Goal: Information Seeking & Learning: Learn about a topic

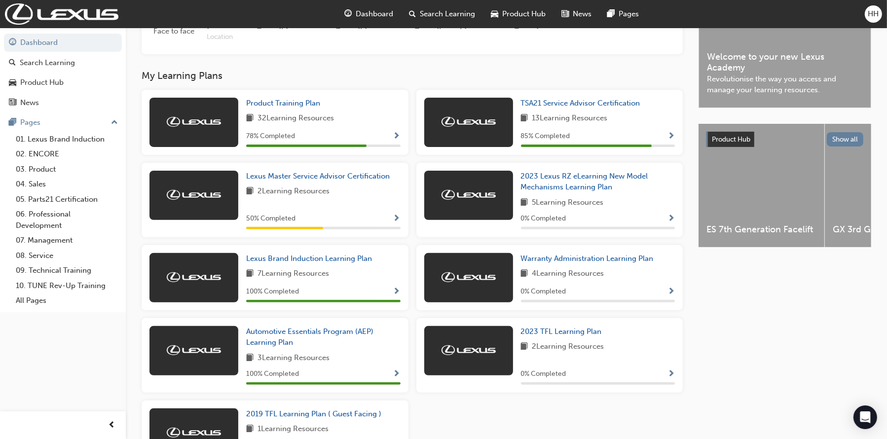
scroll to position [296, 0]
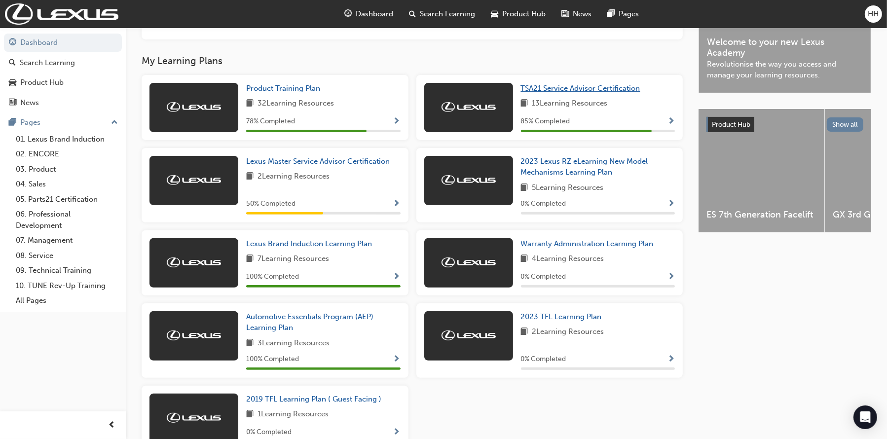
click at [578, 90] on span "TSA21 Service Advisor Certification" at bounding box center [580, 88] width 119 height 9
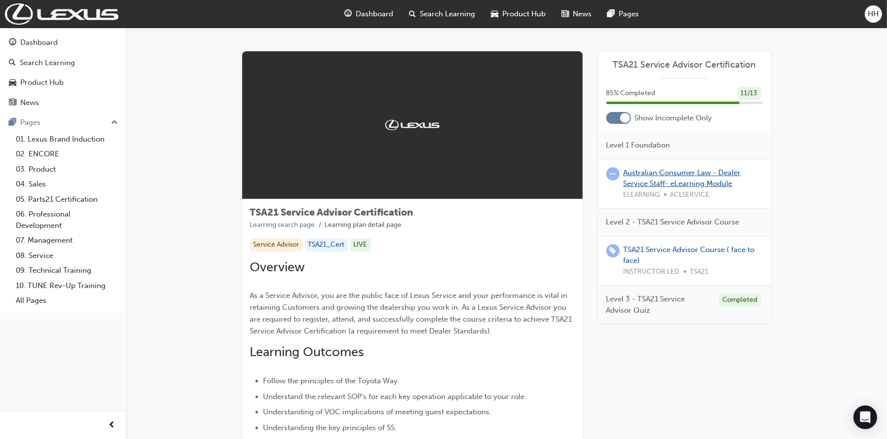
click at [688, 174] on link "Australian Consumer Law - Dealer Service Staff- eLearning Module" at bounding box center [682, 178] width 117 height 20
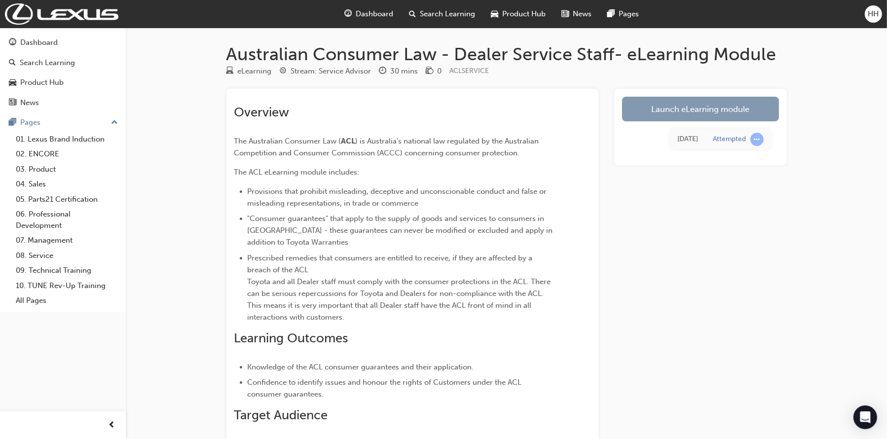
click at [703, 114] on link "Launch eLearning module" at bounding box center [700, 109] width 157 height 25
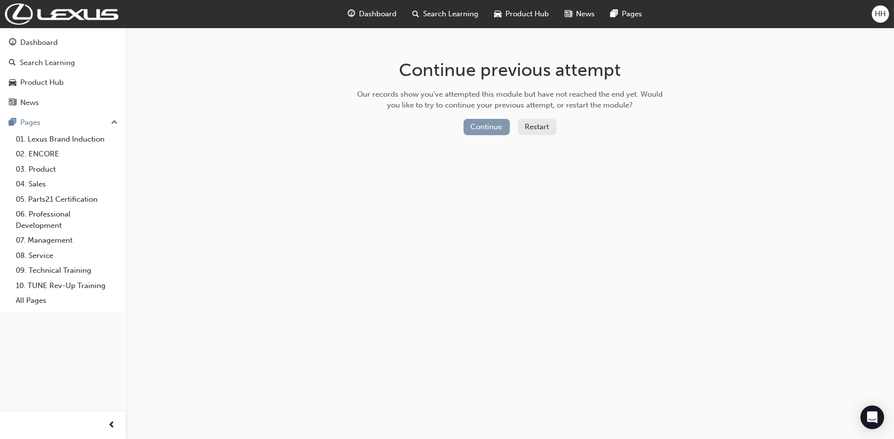
click at [498, 125] on button "Continue" at bounding box center [487, 127] width 46 height 16
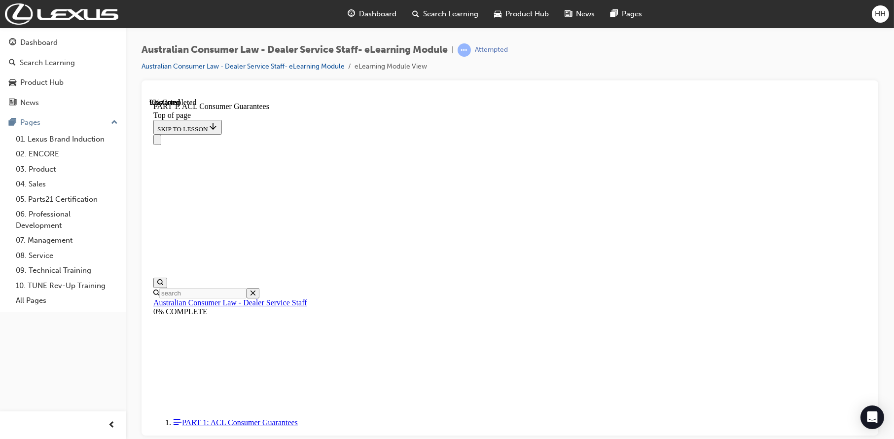
scroll to position [1067, 0]
drag, startPoint x: 422, startPoint y: 223, endPoint x: 483, endPoint y: 232, distance: 61.3
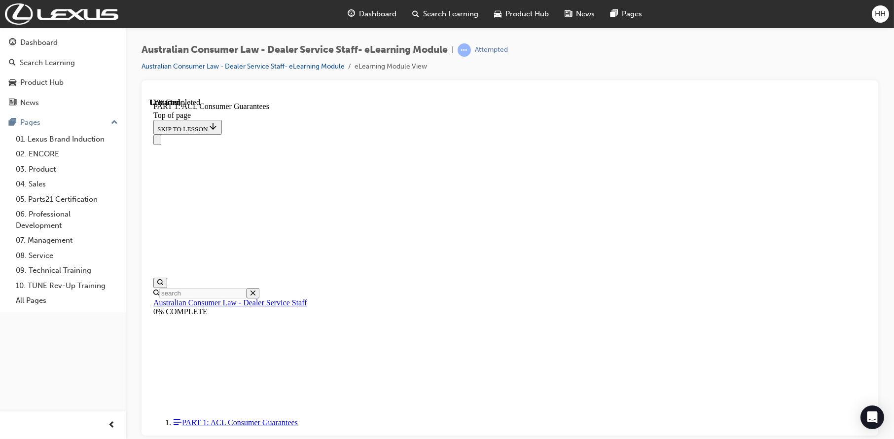
drag, startPoint x: 495, startPoint y: 173, endPoint x: 662, endPoint y: 204, distance: 169.1
drag, startPoint x: 683, startPoint y: 226, endPoint x: 693, endPoint y: 240, distance: 17.0
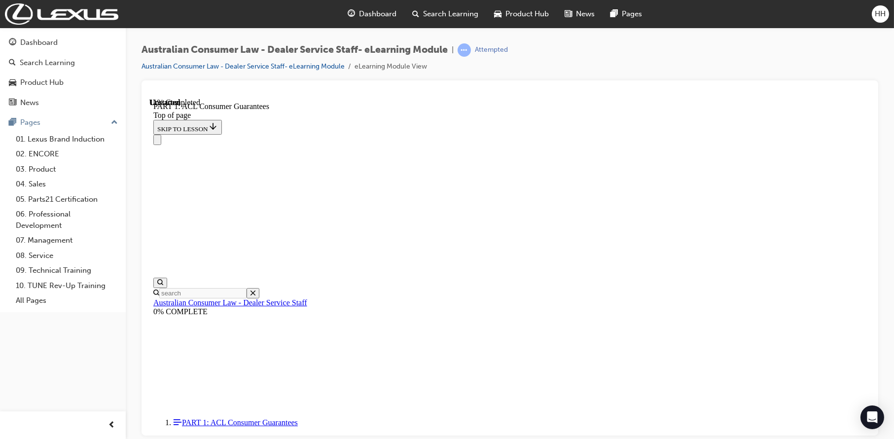
scroll to position [1551, 0]
click button "CONTINUE"
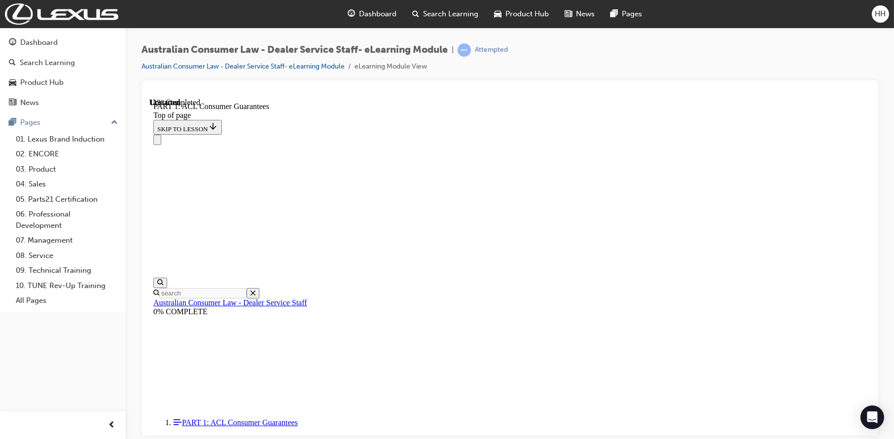
drag, startPoint x: 527, startPoint y: 157, endPoint x: 672, endPoint y: 193, distance: 149.8
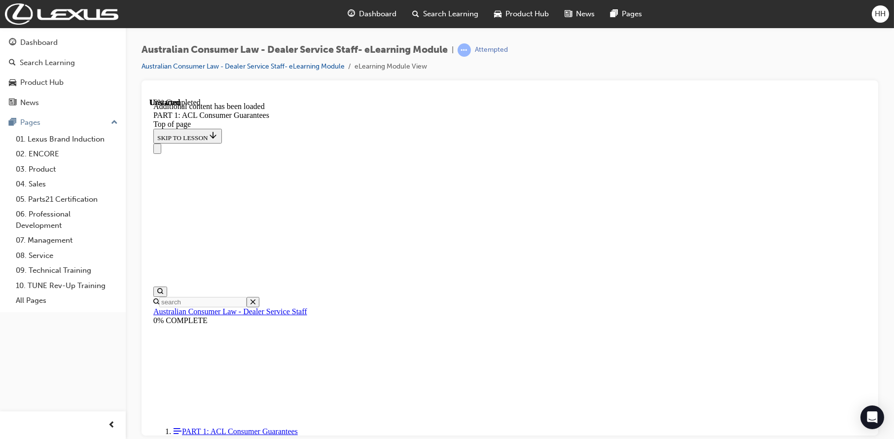
scroll to position [1872, 0]
drag, startPoint x: 477, startPoint y: 222, endPoint x: 702, endPoint y: 225, distance: 224.5
drag, startPoint x: 478, startPoint y: 253, endPoint x: 728, endPoint y: 262, distance: 250.3
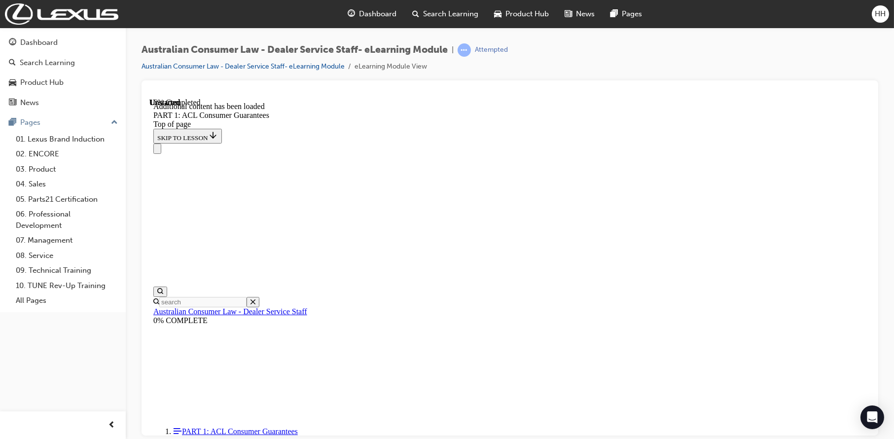
drag, startPoint x: 421, startPoint y: 186, endPoint x: 498, endPoint y: 213, distance: 81.1
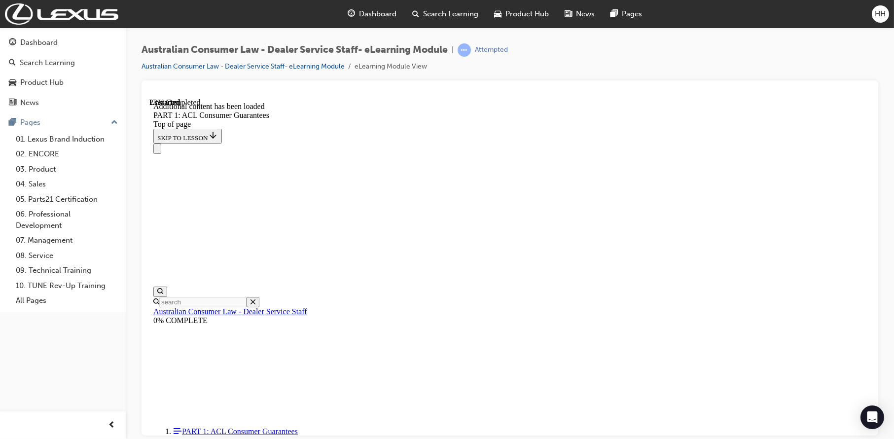
scroll to position [2547, 0]
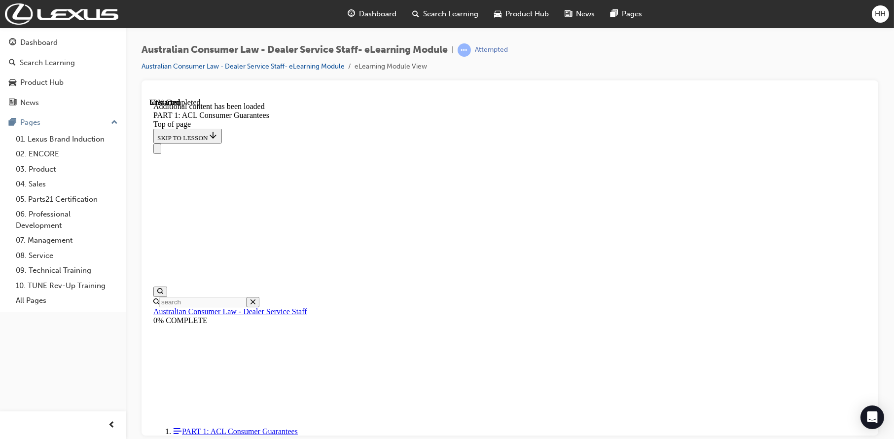
scroll to position [4330, 0]
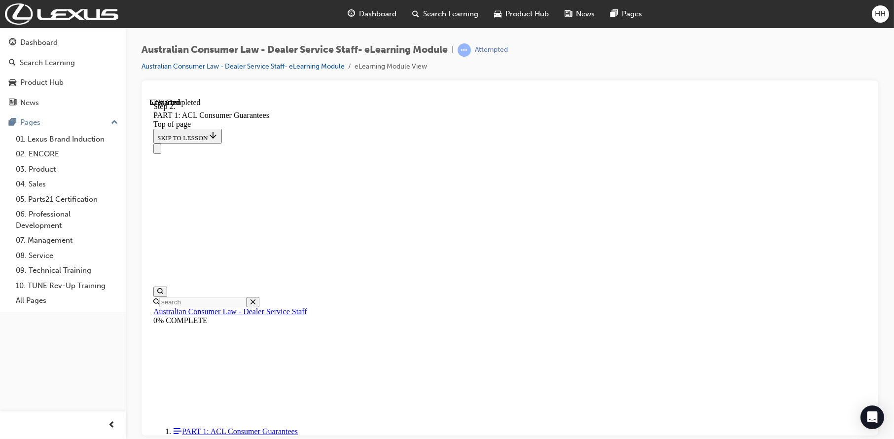
drag, startPoint x: 479, startPoint y: 182, endPoint x: 663, endPoint y: 184, distance: 184.5
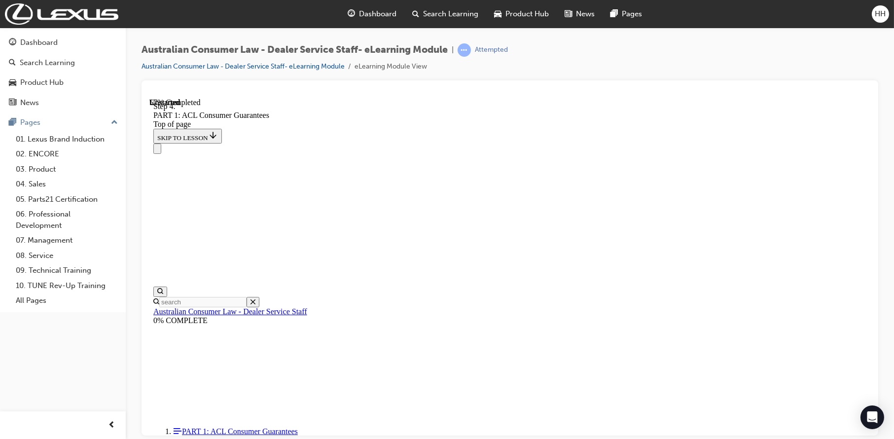
drag, startPoint x: 413, startPoint y: 190, endPoint x: 531, endPoint y: 202, distance: 118.5
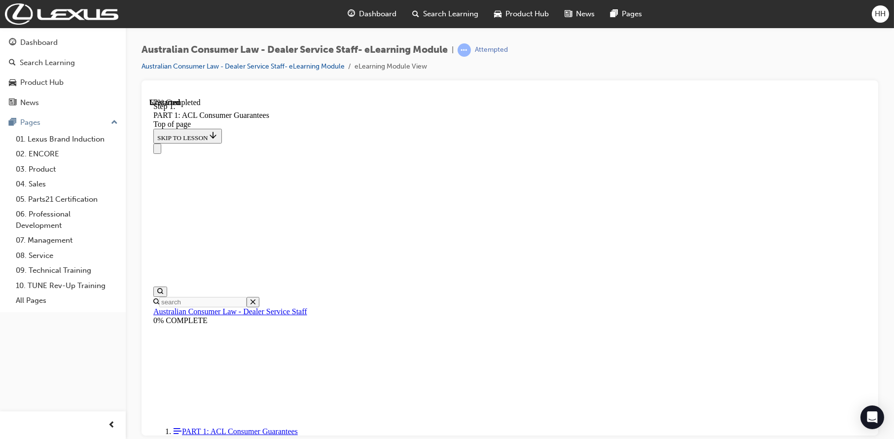
drag, startPoint x: 401, startPoint y: 192, endPoint x: 508, endPoint y: 203, distance: 107.1
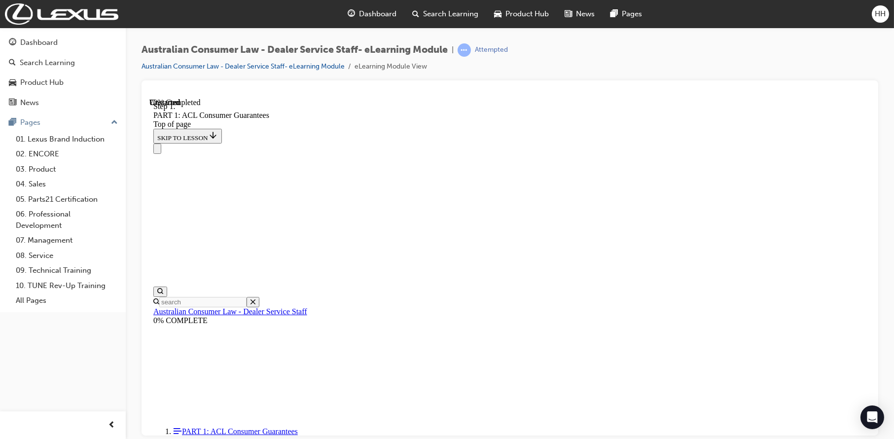
drag, startPoint x: 686, startPoint y: 224, endPoint x: 713, endPoint y: 214, distance: 29.2
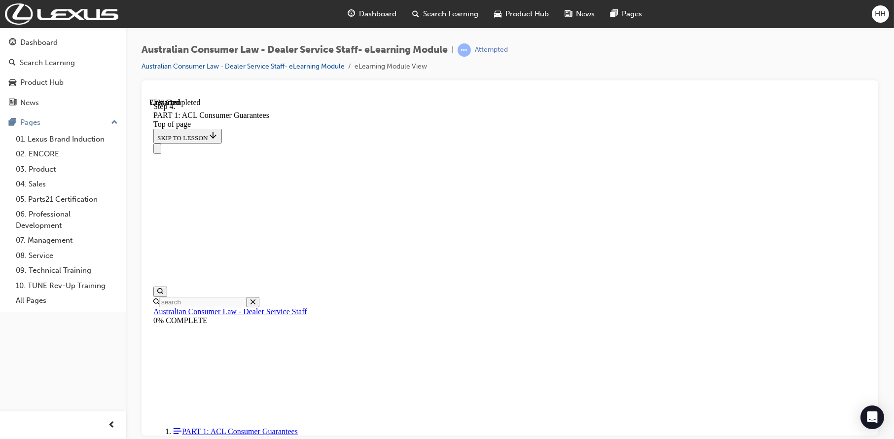
drag, startPoint x: 493, startPoint y: 156, endPoint x: 614, endPoint y: 172, distance: 121.8
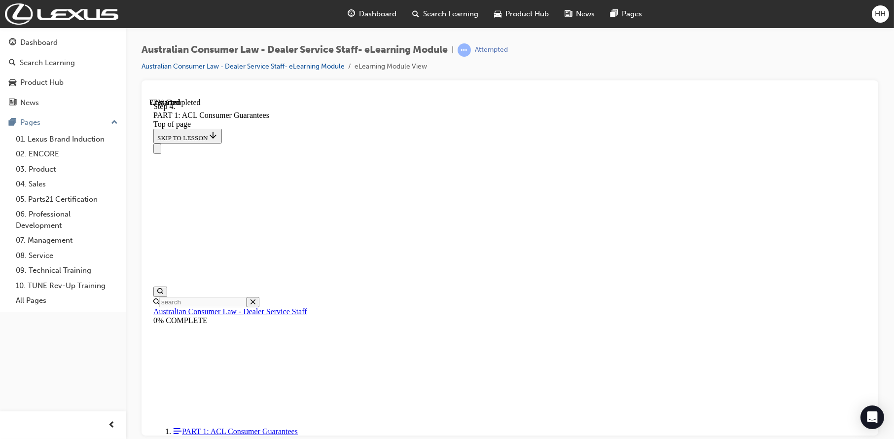
scroll to position [7767, 0]
drag, startPoint x: 395, startPoint y: 140, endPoint x: 479, endPoint y: 160, distance: 86.2
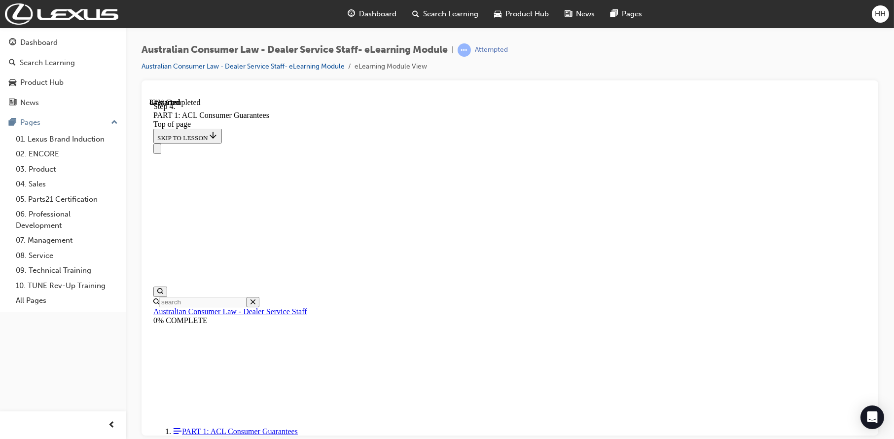
click button "CONTINUE"
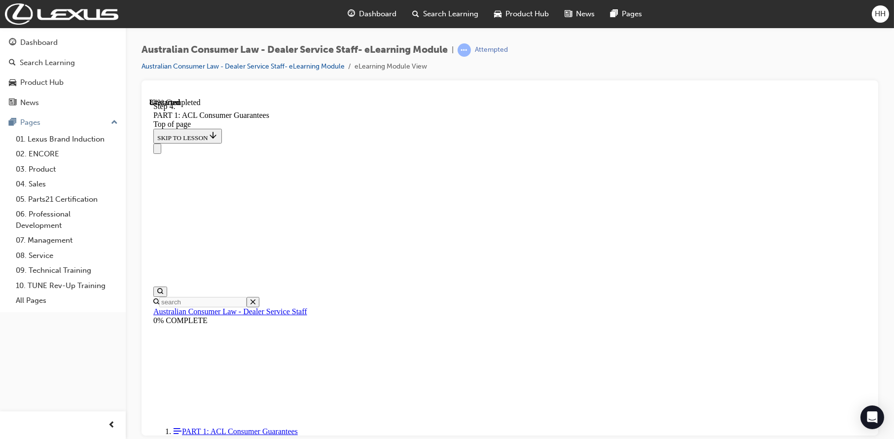
scroll to position [8568, 0]
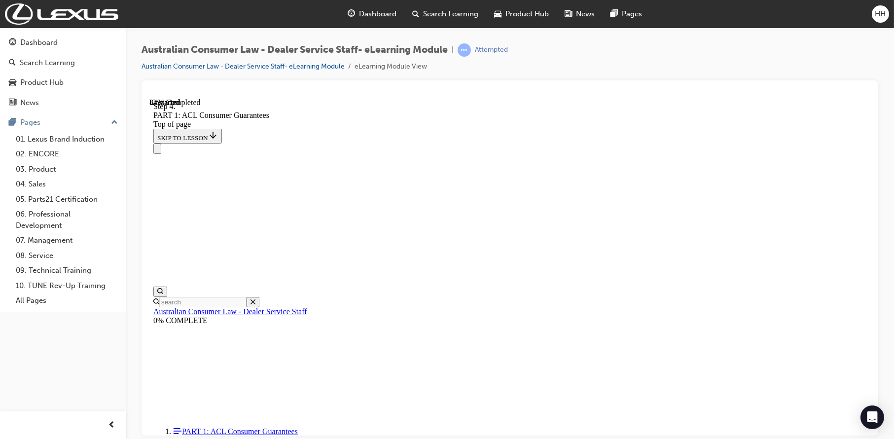
drag, startPoint x: 496, startPoint y: 159, endPoint x: 658, endPoint y: 169, distance: 162.6
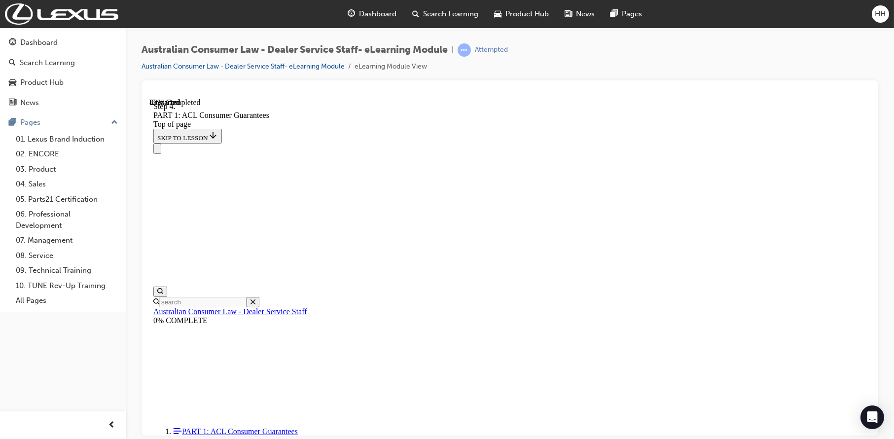
scroll to position [9551, 0]
drag, startPoint x: 420, startPoint y: 140, endPoint x: 517, endPoint y: 162, distance: 99.2
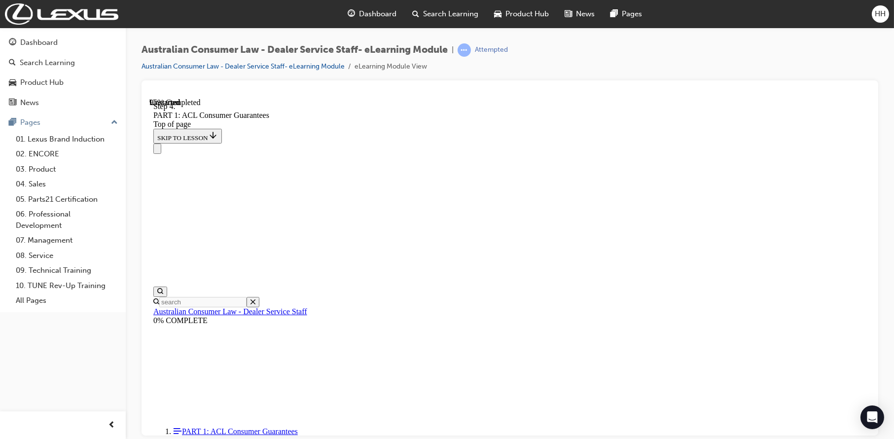
drag, startPoint x: 519, startPoint y: 335, endPoint x: 550, endPoint y: 159, distance: 178.9
drag, startPoint x: 525, startPoint y: 217, endPoint x: 583, endPoint y: 402, distance: 193.3
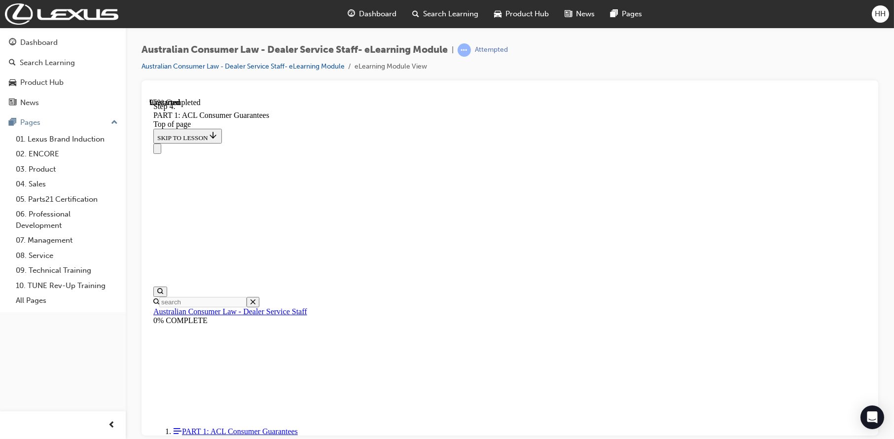
drag, startPoint x: 529, startPoint y: 263, endPoint x: 570, endPoint y: 327, distance: 76.4
drag, startPoint x: 526, startPoint y: 276, endPoint x: 564, endPoint y: 273, distance: 38.1
drag, startPoint x: 494, startPoint y: 194, endPoint x: 547, endPoint y: 208, distance: 54.6
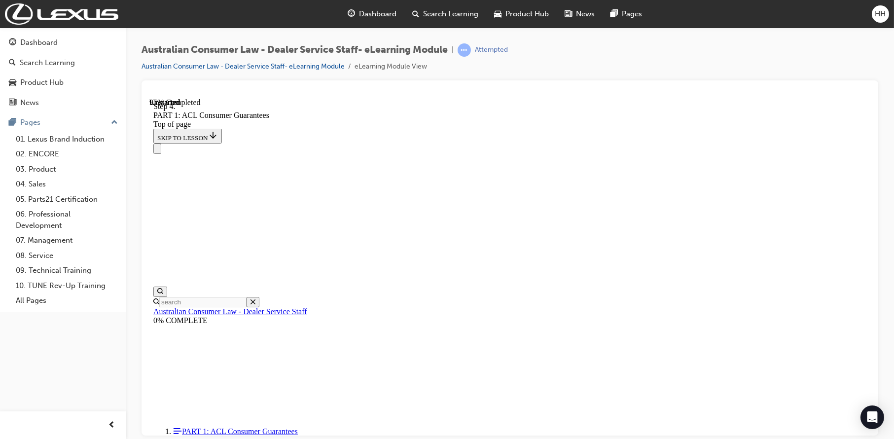
scroll to position [10538, 0]
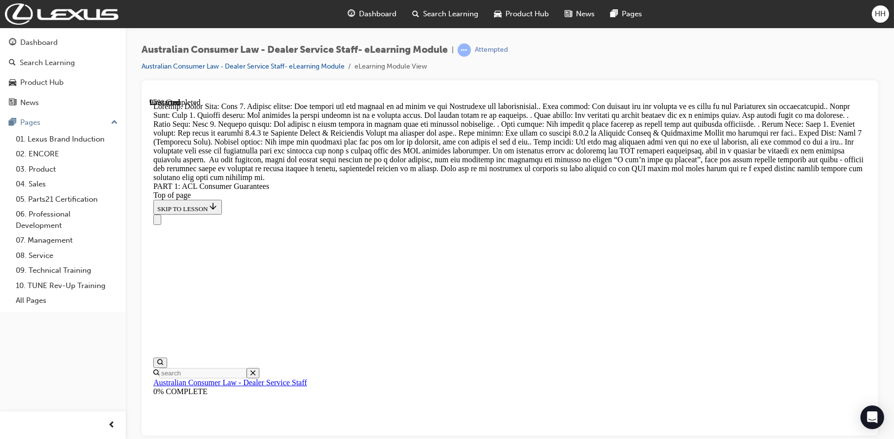
scroll to position [10390, 0]
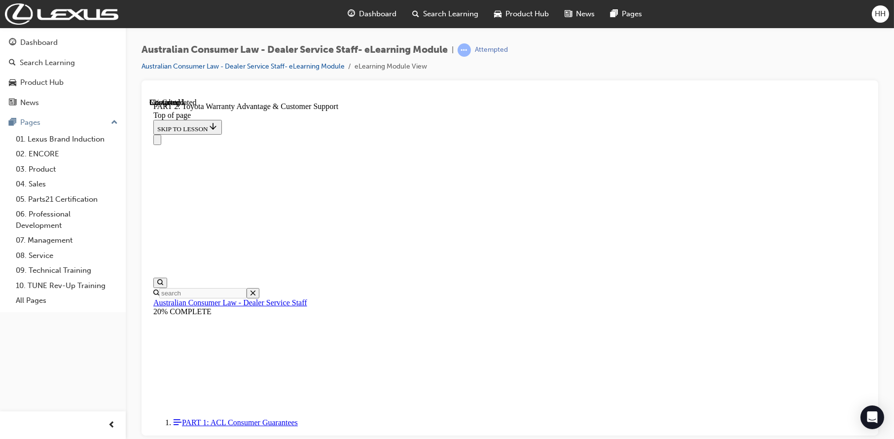
scroll to position [666, 0]
drag, startPoint x: 688, startPoint y: 227, endPoint x: 665, endPoint y: 295, distance: 71.5
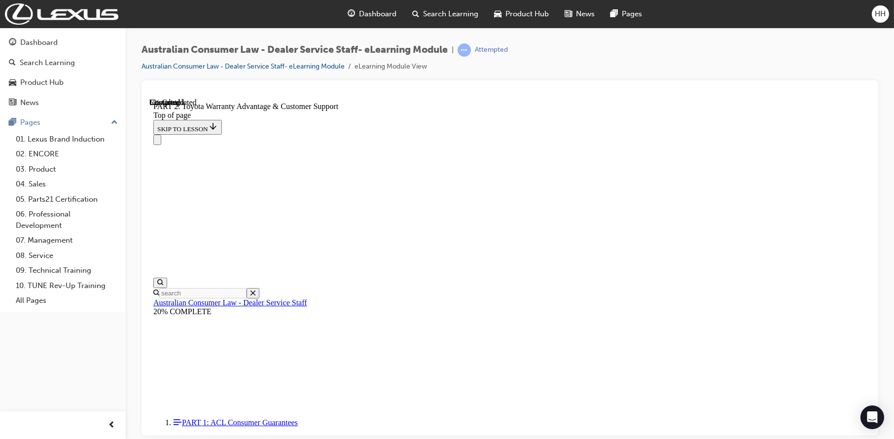
click button "CONTINUE"
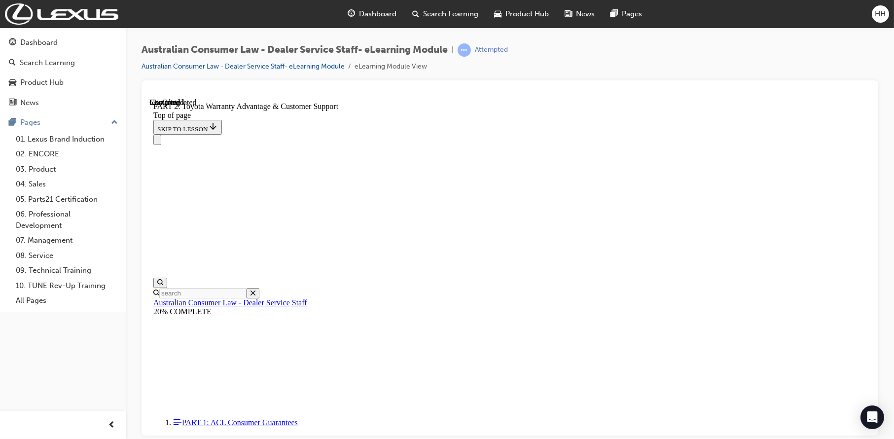
scroll to position [651, 0]
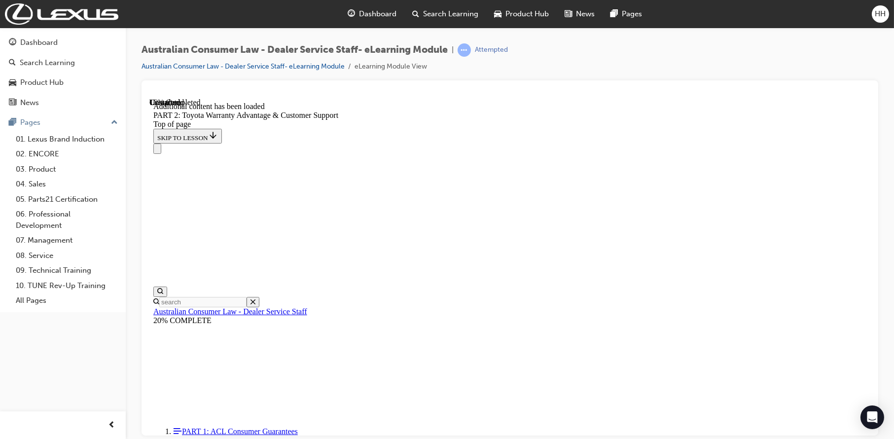
drag, startPoint x: 573, startPoint y: 244, endPoint x: 810, endPoint y: 270, distance: 237.7
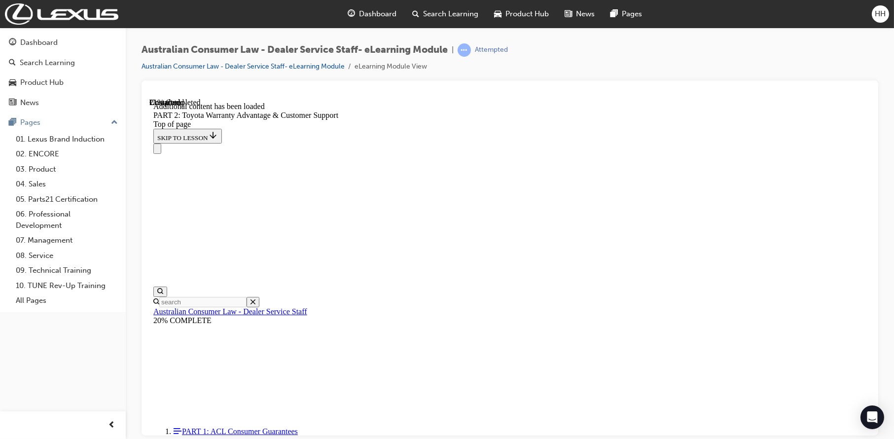
scroll to position [1111, 0]
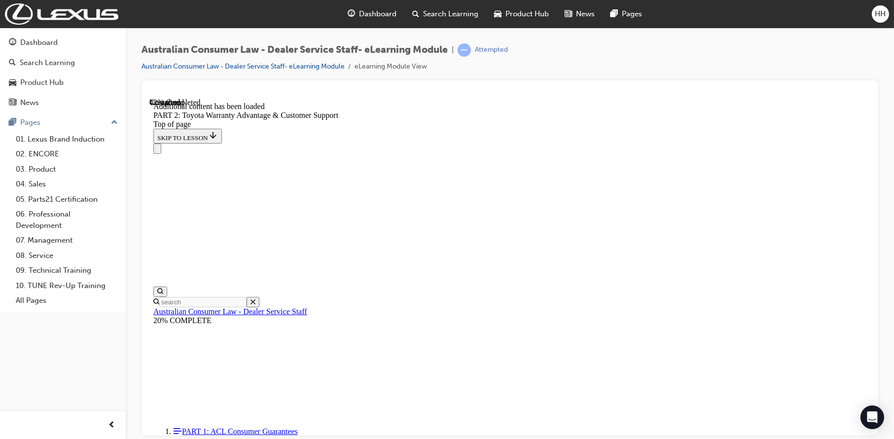
click button "CONTINUE"
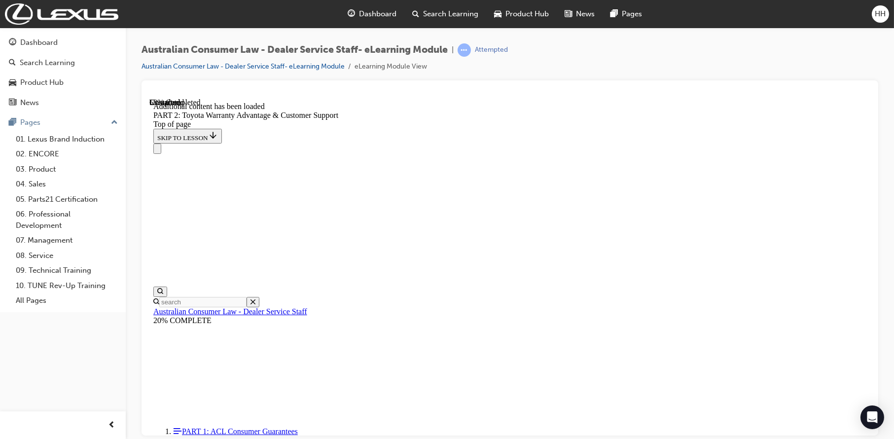
scroll to position [2214, 0]
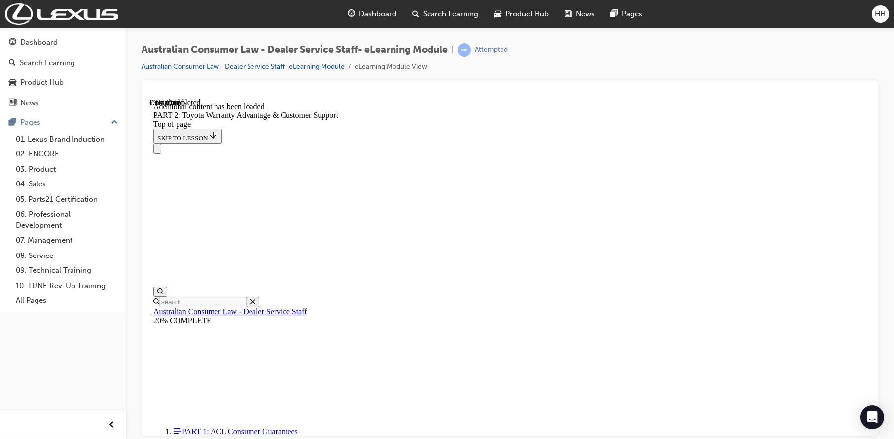
scroll to position [2801, 0]
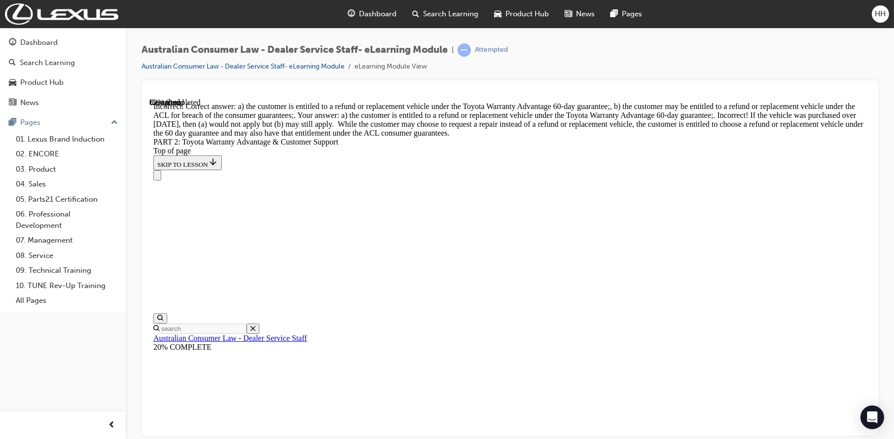
scroll to position [3791, 0]
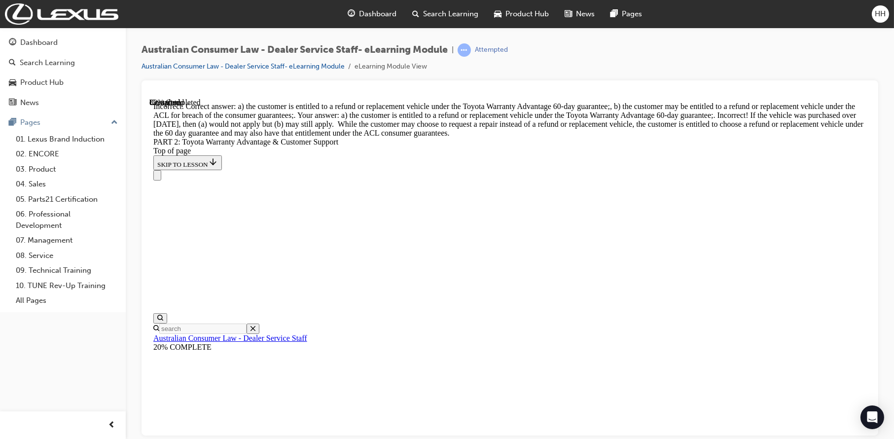
scroll to position [3641, 0]
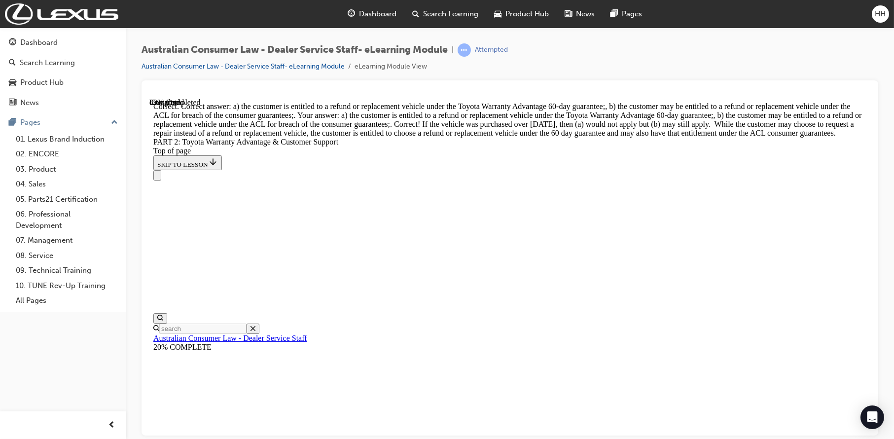
scroll to position [3892, 0]
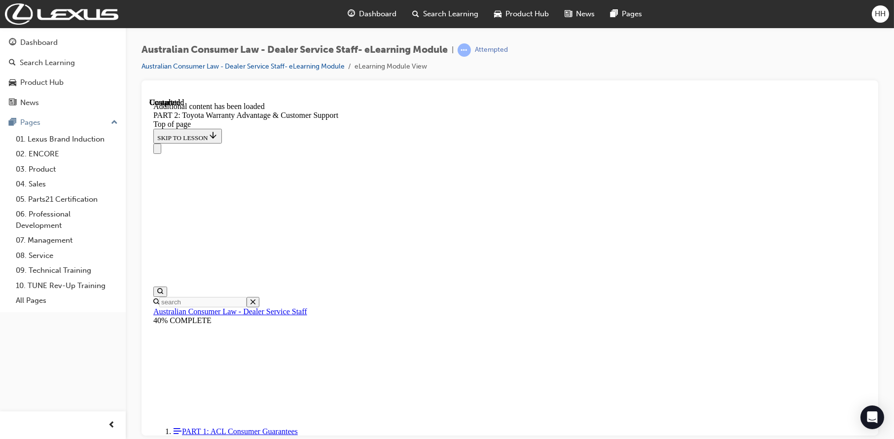
scroll to position [4122, 0]
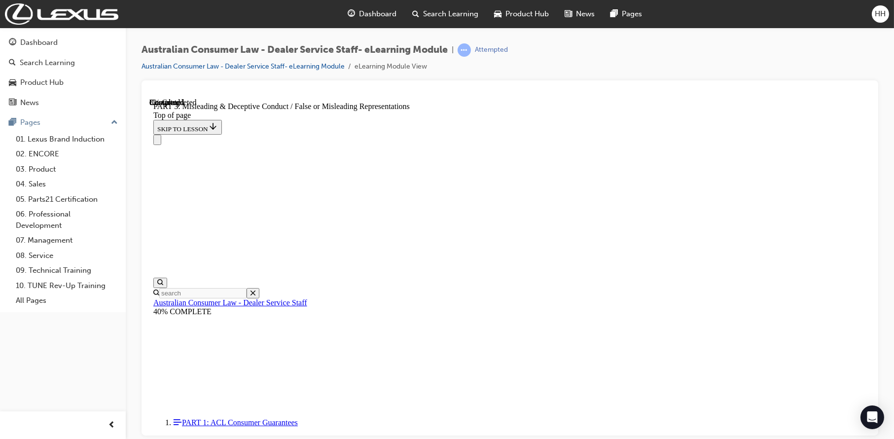
scroll to position [672, 0]
click button "CONTINUE"
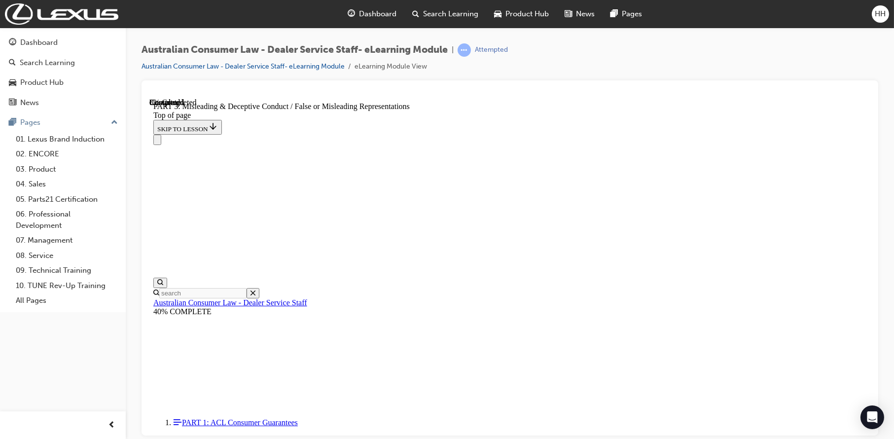
drag, startPoint x: 565, startPoint y: 223, endPoint x: 627, endPoint y: 236, distance: 63.0
click button "CONTINUE"
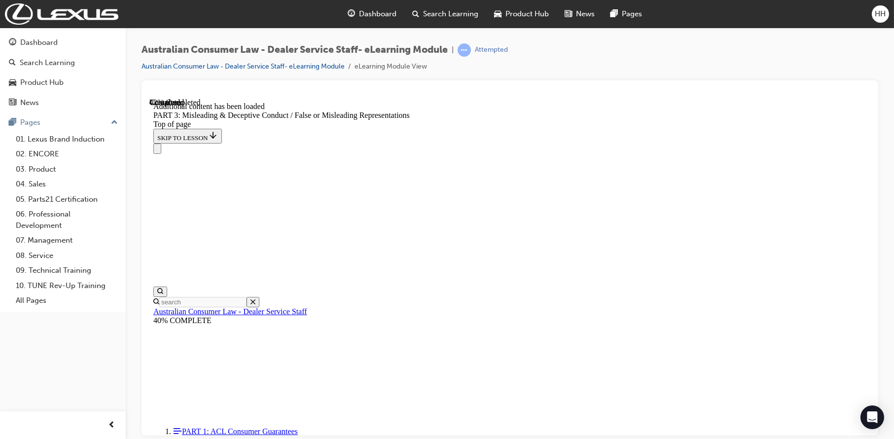
scroll to position [2263, 0]
drag, startPoint x: 423, startPoint y: 146, endPoint x: 734, endPoint y: 158, distance: 311.0
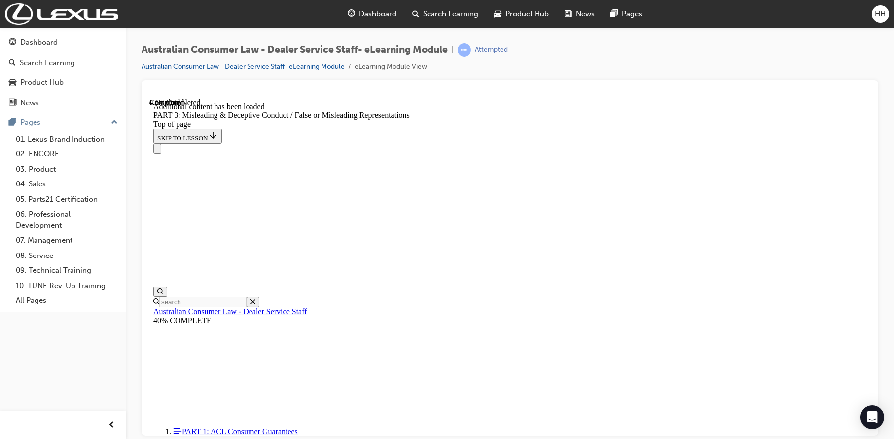
scroll to position [2312, 0]
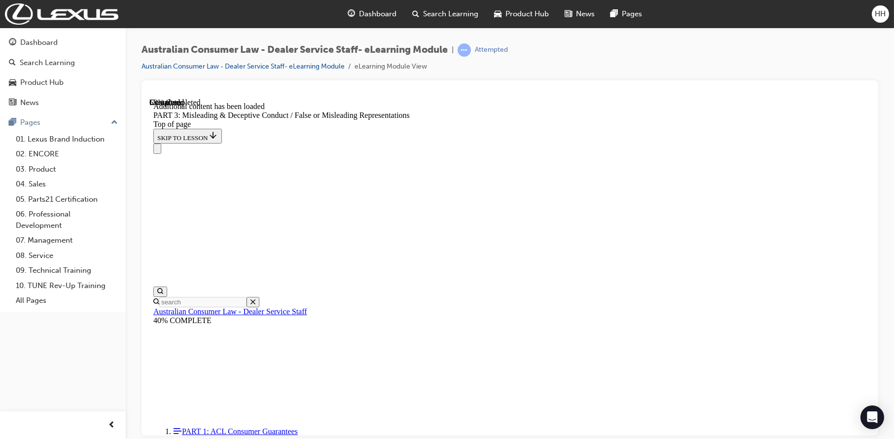
scroll to position [2931, 0]
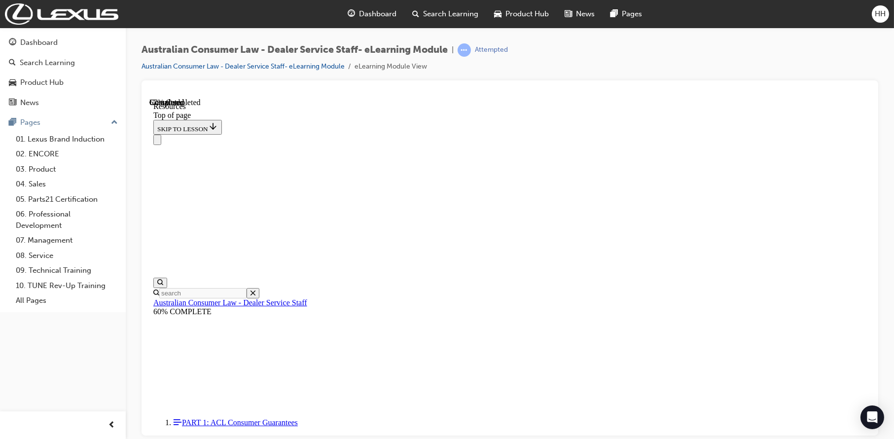
scroll to position [486, 0]
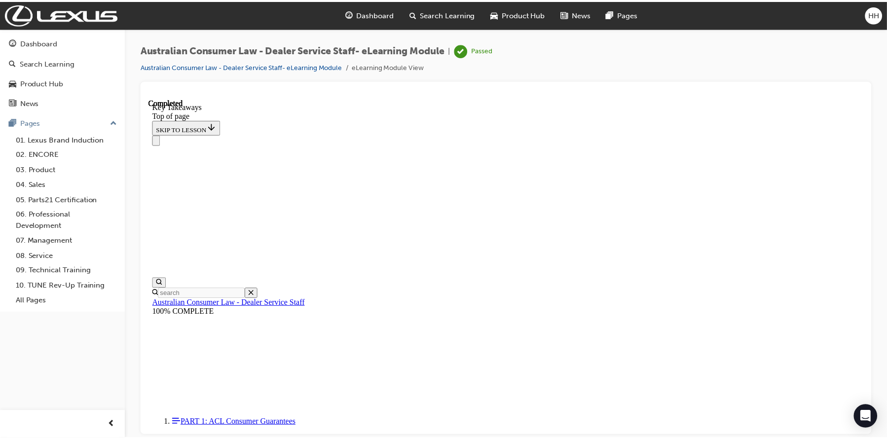
scroll to position [0, 0]
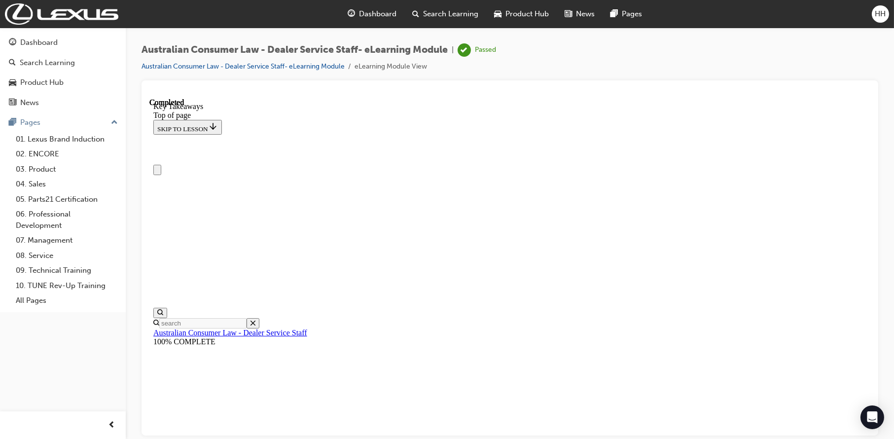
click at [369, 17] on span "Dashboard" at bounding box center [378, 13] width 37 height 11
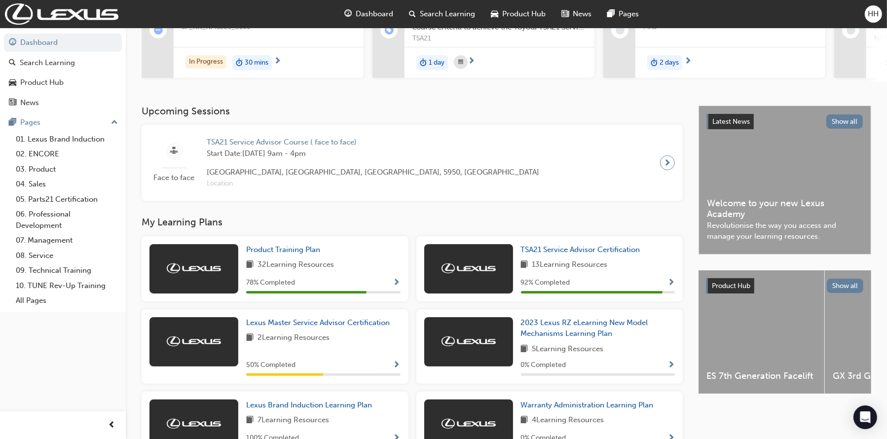
scroll to position [148, 0]
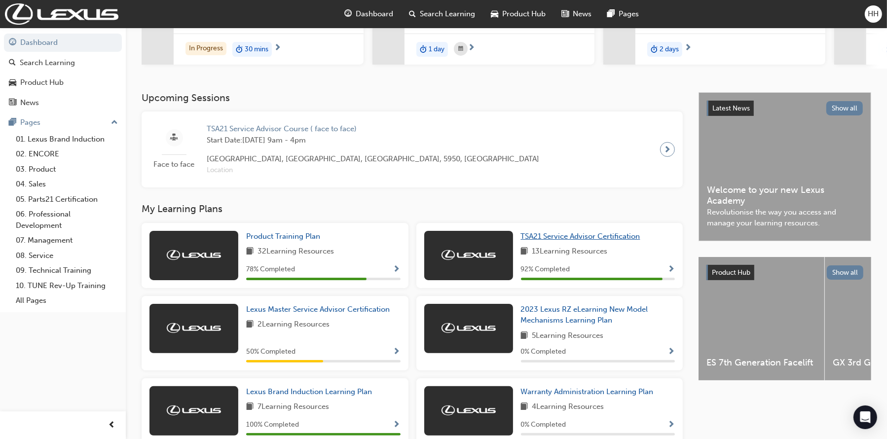
click at [580, 238] on span "TSA21 Service Advisor Certification" at bounding box center [580, 236] width 119 height 9
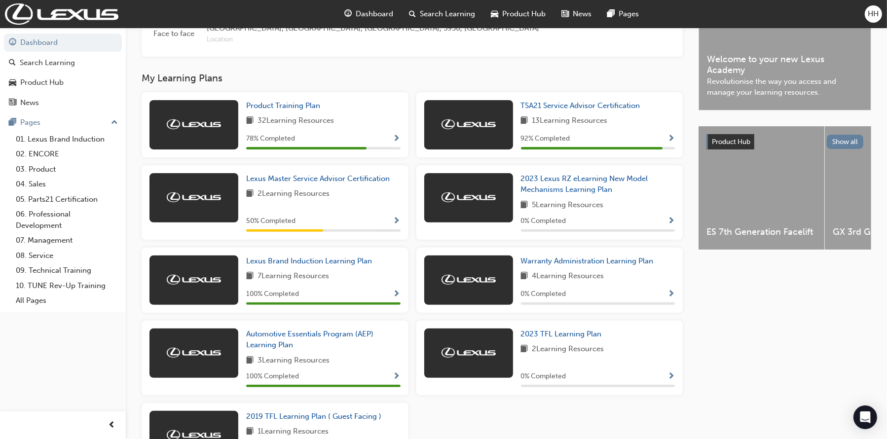
scroll to position [261, 0]
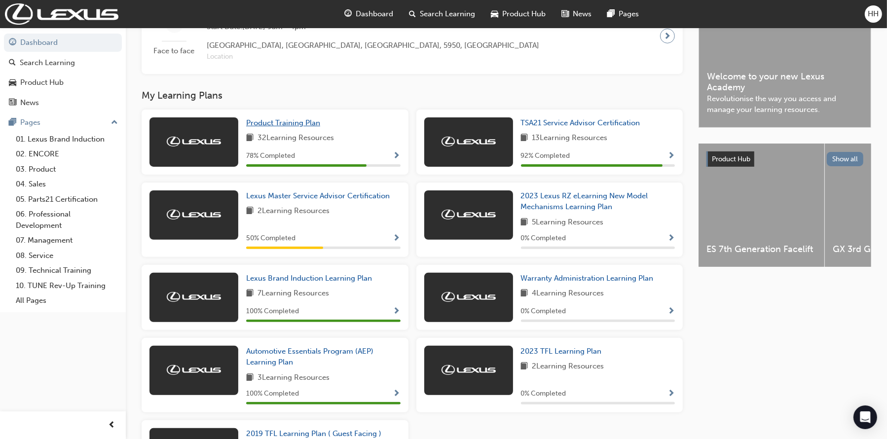
click at [258, 123] on span "Product Training Plan" at bounding box center [283, 122] width 74 height 9
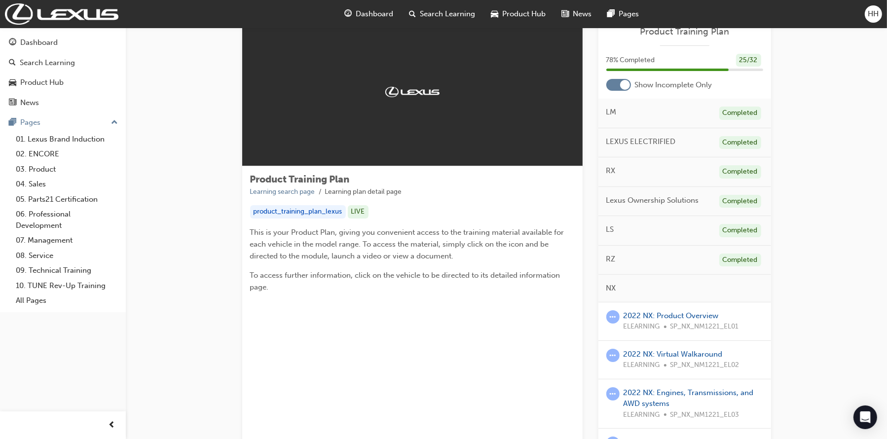
scroll to position [21, 0]
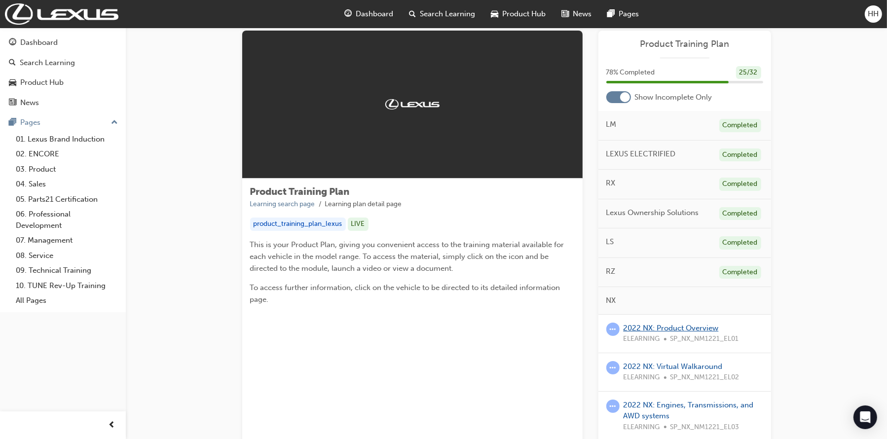
click at [687, 329] on link "2022 NX: Product Overview" at bounding box center [671, 328] width 95 height 9
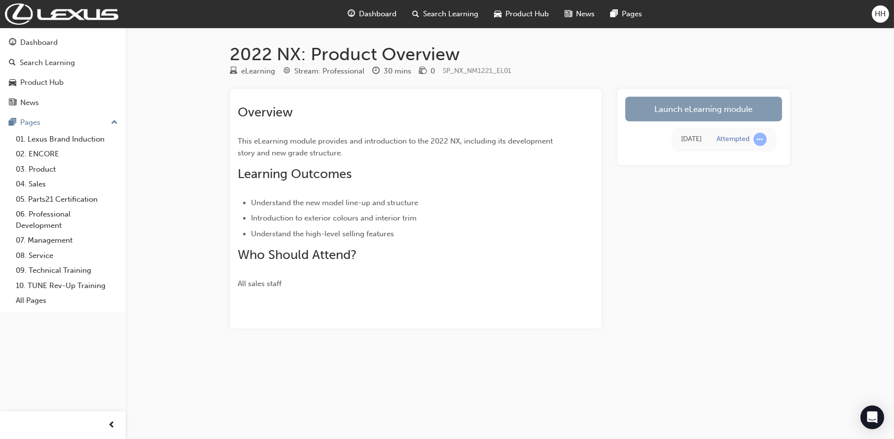
click at [666, 113] on link "Launch eLearning module" at bounding box center [704, 109] width 157 height 25
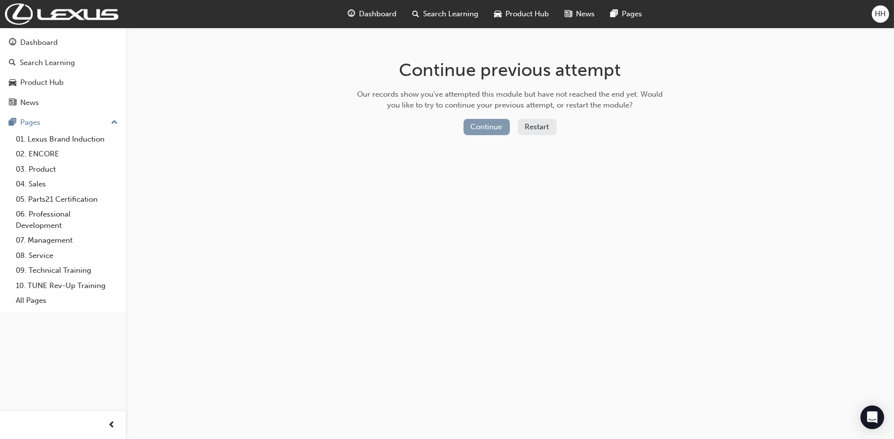
click at [488, 129] on button "Continue" at bounding box center [487, 127] width 46 height 16
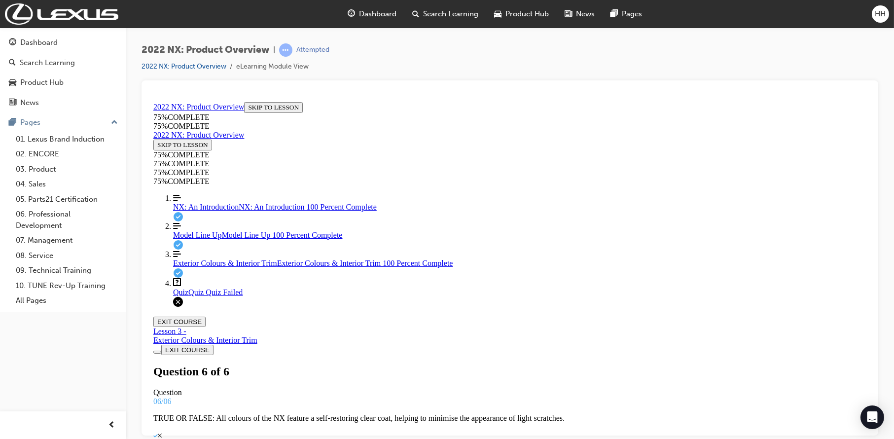
scroll to position [170, 0]
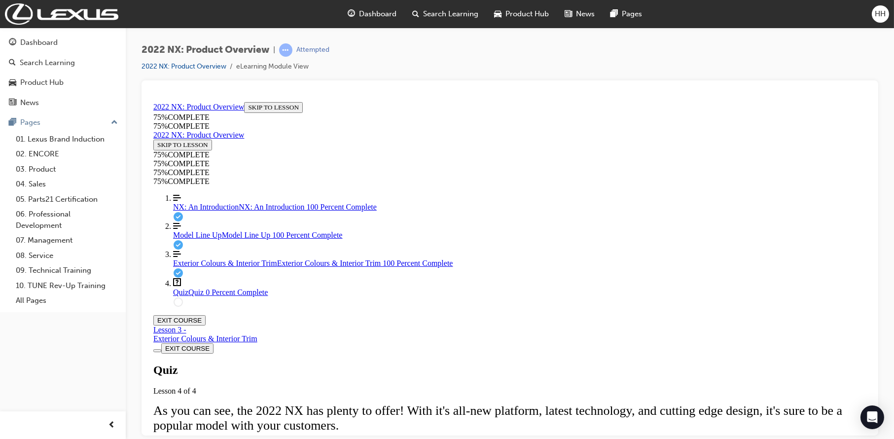
click at [424, 377] on div "Quiz Lesson 4 of 4 As you can see, the 2022 NX has plenty to offer! With it's a…" at bounding box center [509, 438] width 713 height 150
drag, startPoint x: 467, startPoint y: 227, endPoint x: 692, endPoint y: 230, distance: 225.0
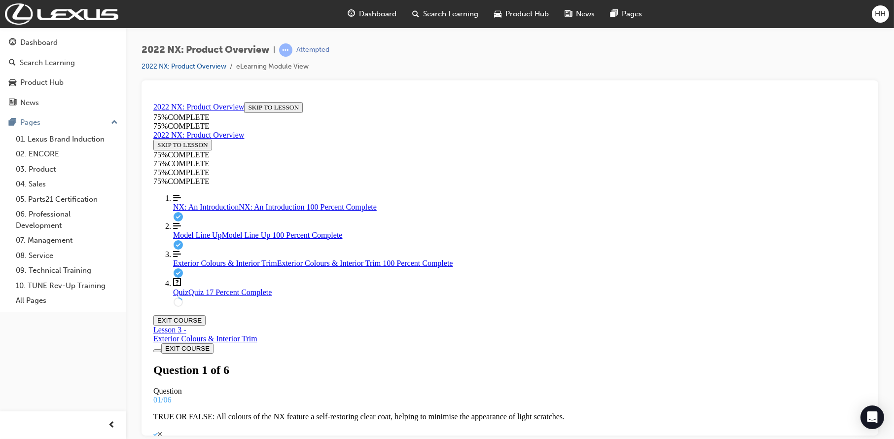
scroll to position [51, 0]
drag, startPoint x: 461, startPoint y: 225, endPoint x: 586, endPoint y: 226, distance: 124.8
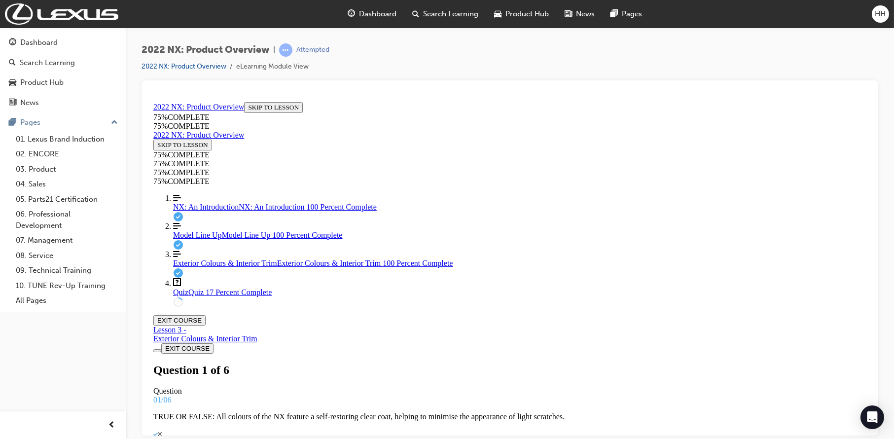
drag, startPoint x: 573, startPoint y: 401, endPoint x: 596, endPoint y: 388, distance: 26.7
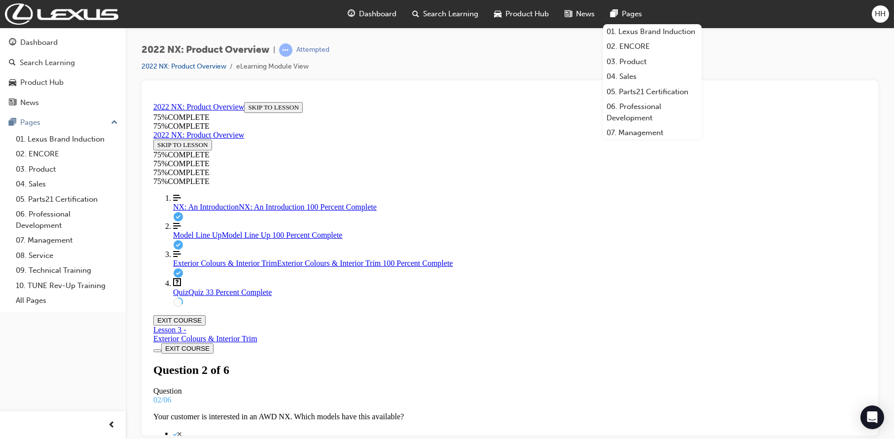
scroll to position [50, 0]
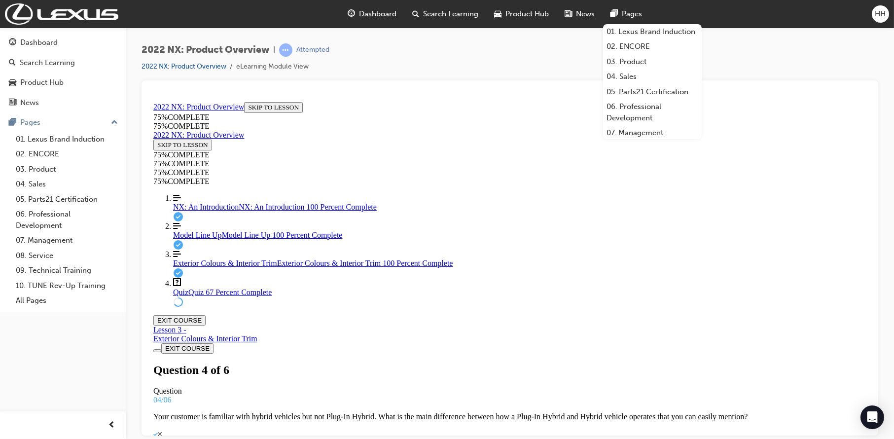
drag, startPoint x: 408, startPoint y: 227, endPoint x: 728, endPoint y: 229, distance: 320.2
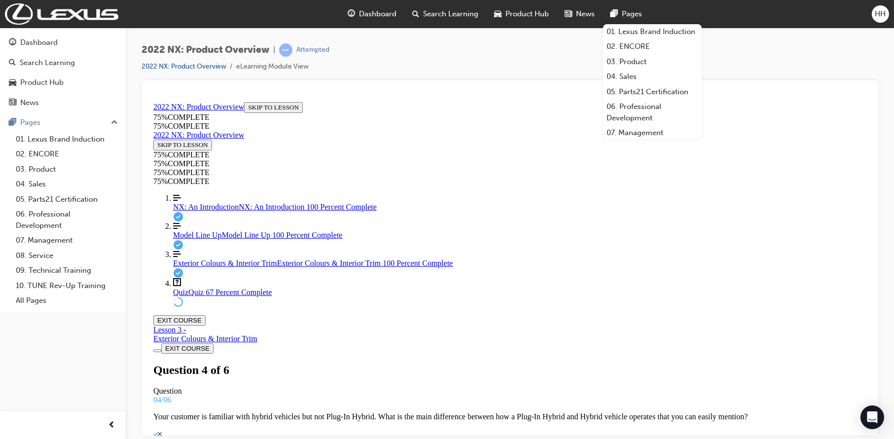
drag, startPoint x: 531, startPoint y: 335, endPoint x: 563, endPoint y: 333, distance: 32.7
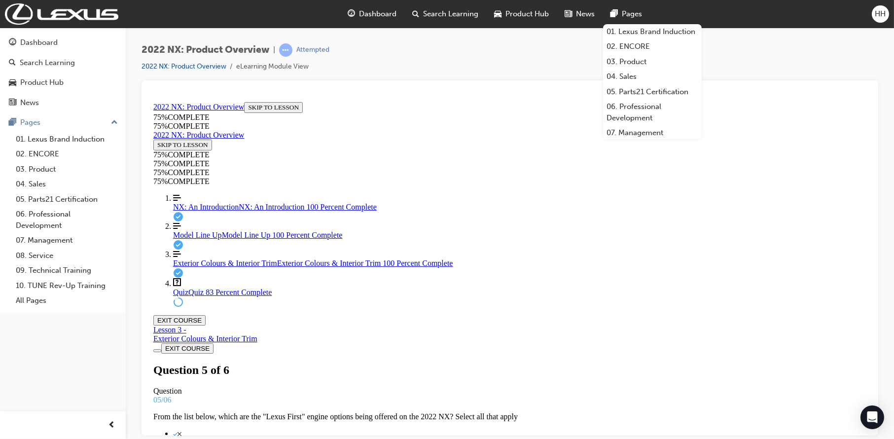
drag, startPoint x: 506, startPoint y: 240, endPoint x: 550, endPoint y: 242, distance: 44.0
drag, startPoint x: 506, startPoint y: 284, endPoint x: 558, endPoint y: 287, distance: 52.9
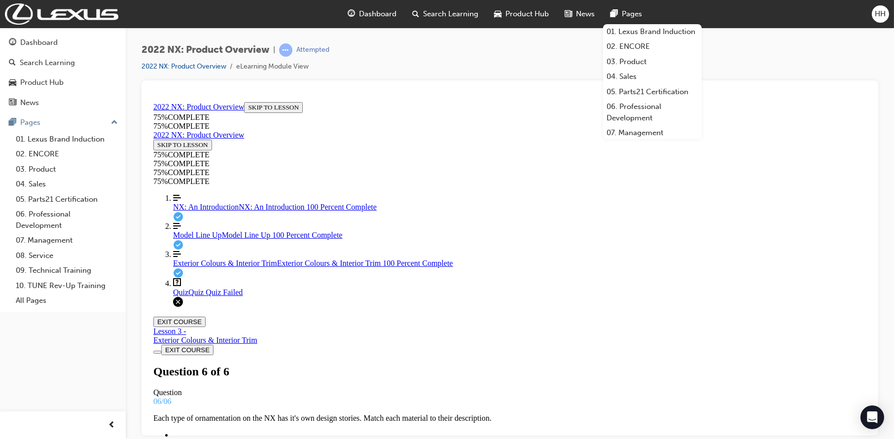
scroll to position [50, 0]
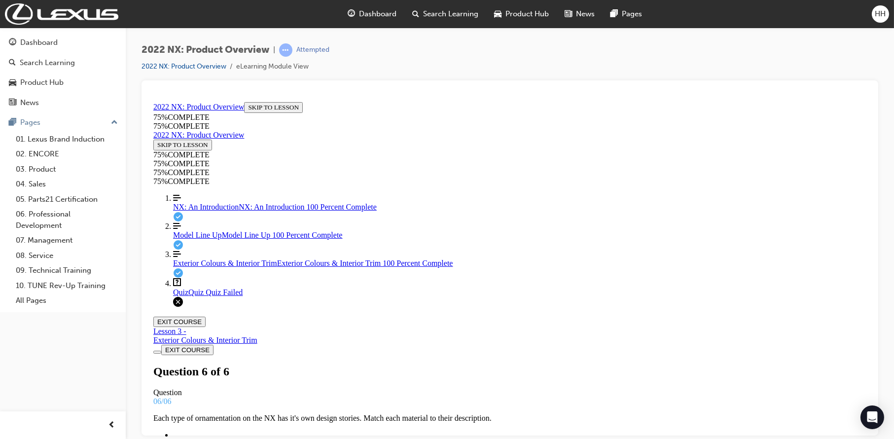
click at [753, 44] on div "2022 NX: Product Overview | Attempted 2022 NX: Product Overview eLearning Modul…" at bounding box center [510, 61] width 737 height 37
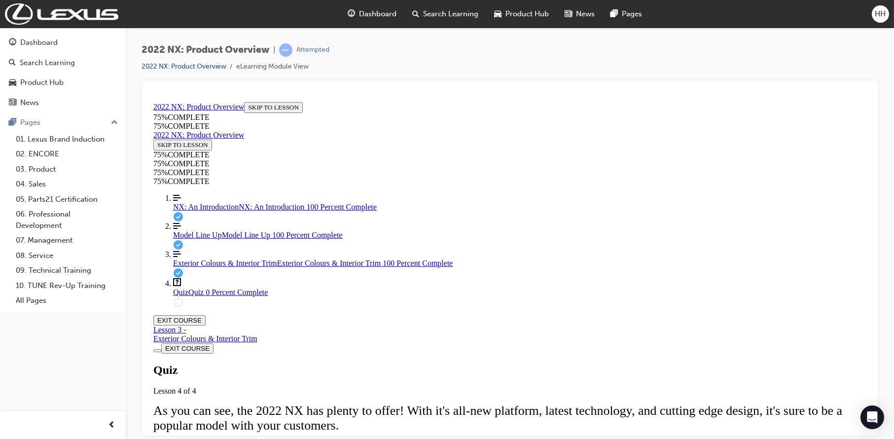
scroll to position [147, 0]
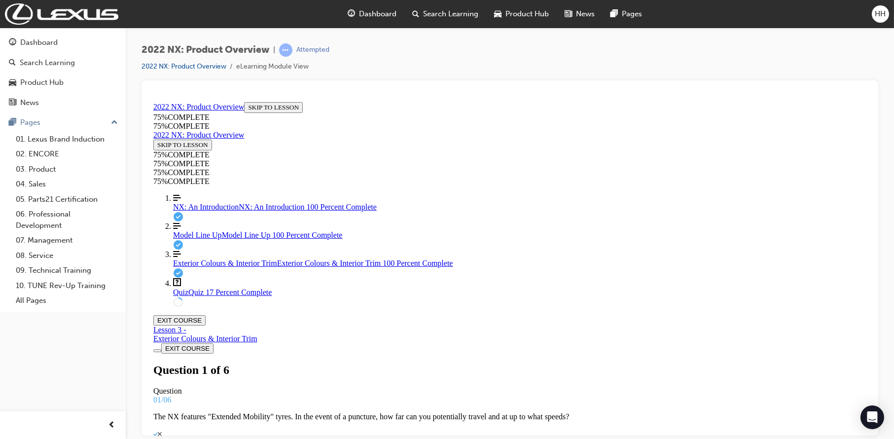
scroll to position [100, 0]
drag, startPoint x: 519, startPoint y: 291, endPoint x: 567, endPoint y: 392, distance: 112.5
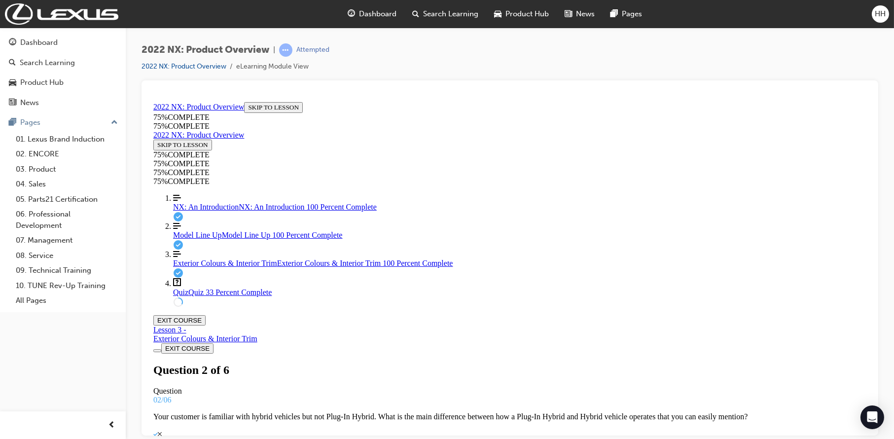
drag, startPoint x: 468, startPoint y: 290, endPoint x: 531, endPoint y: 292, distance: 63.7
drag, startPoint x: 492, startPoint y: 341, endPoint x: 548, endPoint y: 344, distance: 56.3
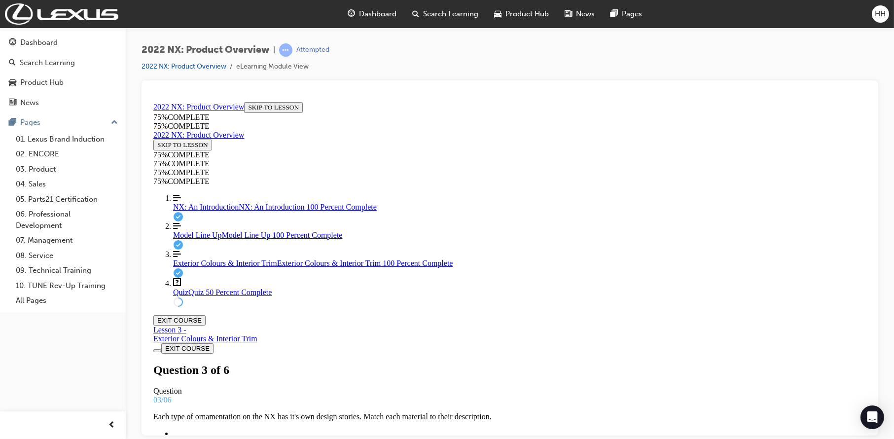
scroll to position [50, 0]
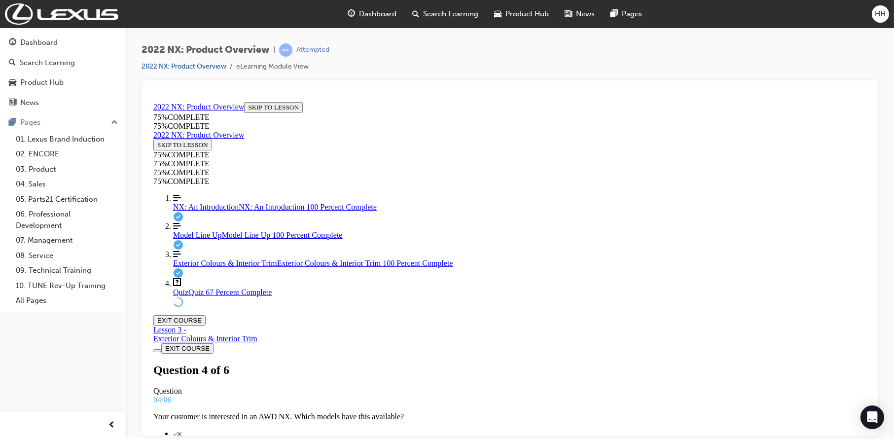
drag, startPoint x: 465, startPoint y: 278, endPoint x: 557, endPoint y: 279, distance: 92.8
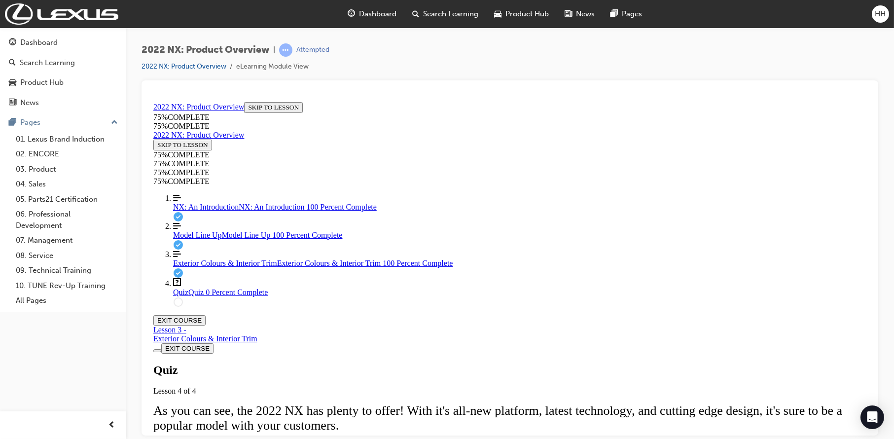
scroll to position [147, 0]
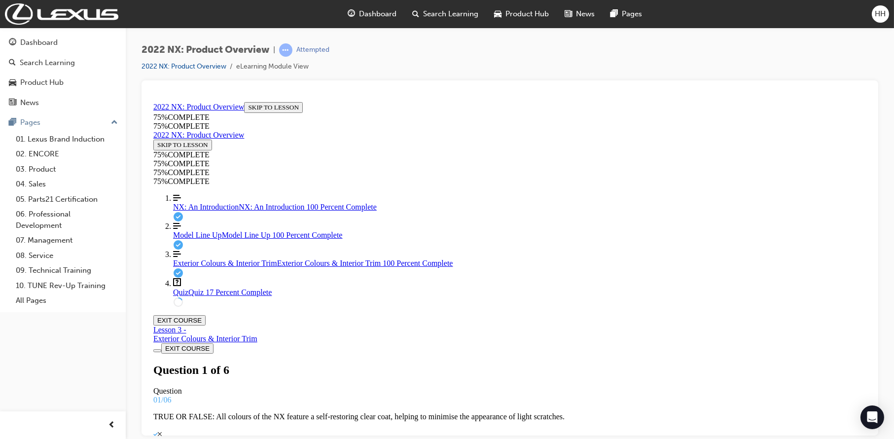
scroll to position [100, 0]
drag, startPoint x: 499, startPoint y: 240, endPoint x: 546, endPoint y: 325, distance: 96.7
drag, startPoint x: 490, startPoint y: 242, endPoint x: 530, endPoint y: 290, distance: 62.7
drag, startPoint x: 482, startPoint y: 246, endPoint x: 514, endPoint y: 247, distance: 32.1
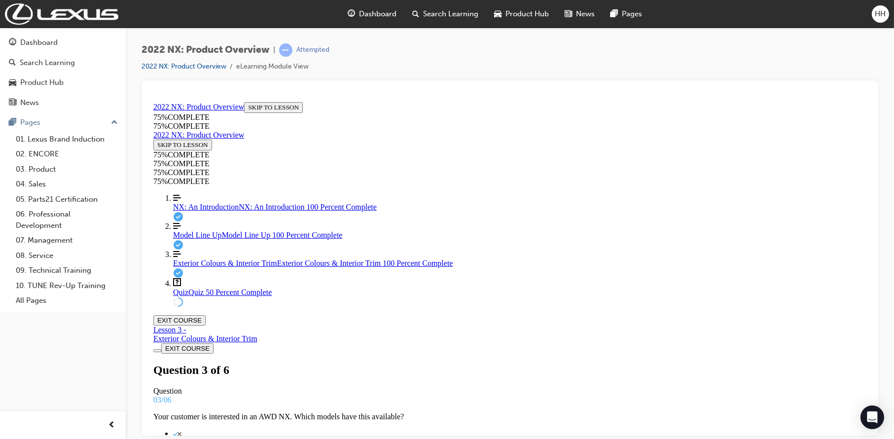
scroll to position [139, 0]
drag, startPoint x: 467, startPoint y: 228, endPoint x: 686, endPoint y: 227, distance: 219.5
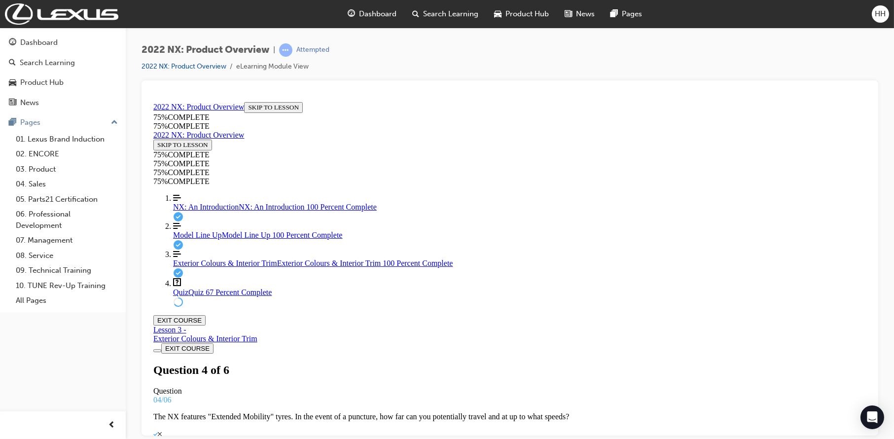
copy p "which are the "Lexus First" engine options being offered on the 2022 NX"
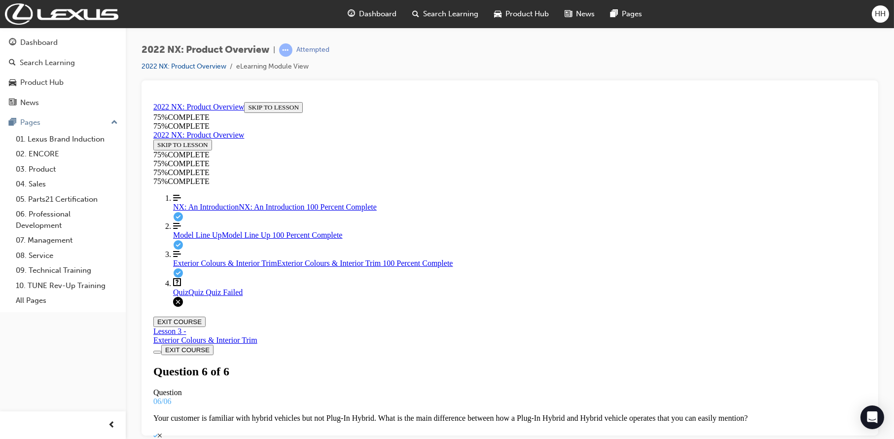
scroll to position [149, 0]
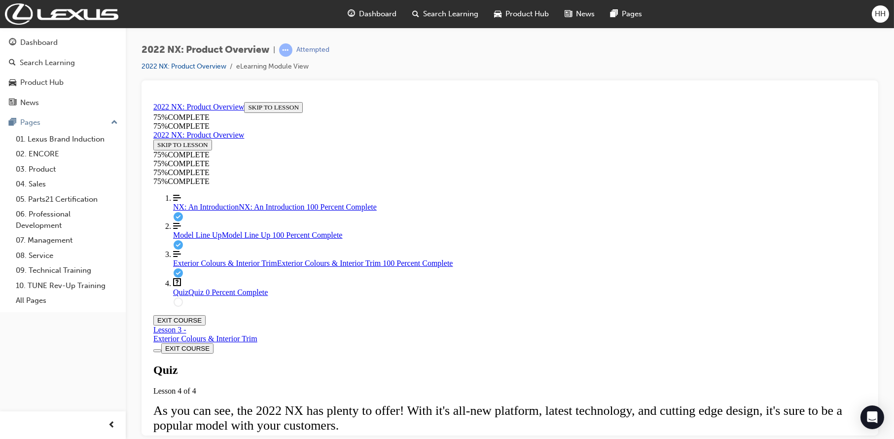
scroll to position [147, 0]
drag, startPoint x: 500, startPoint y: 244, endPoint x: 603, endPoint y: 349, distance: 147.6
drag, startPoint x: 478, startPoint y: 288, endPoint x: 560, endPoint y: 289, distance: 82.4
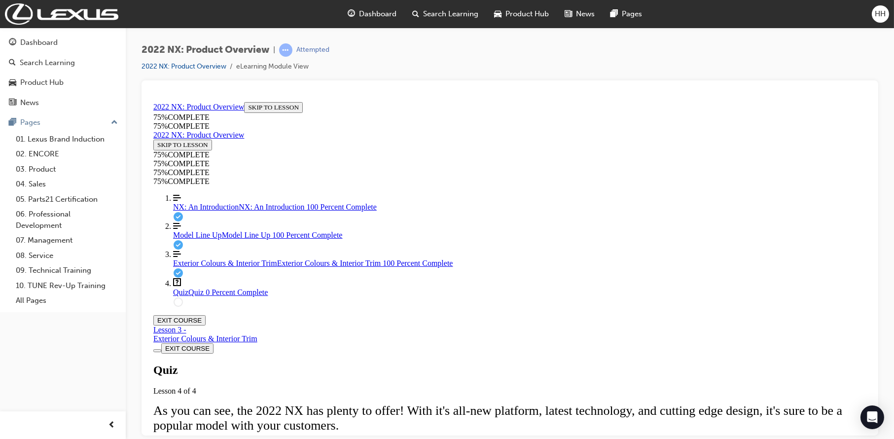
drag, startPoint x: 502, startPoint y: 228, endPoint x: 560, endPoint y: 236, distance: 58.3
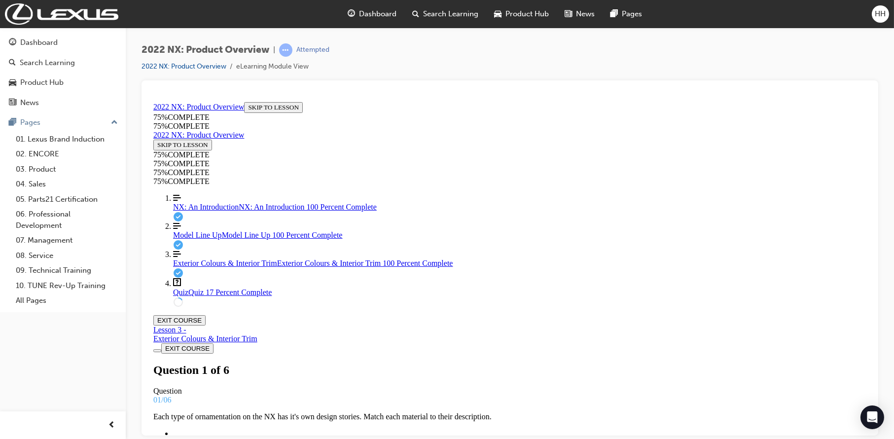
scroll to position [51, 0]
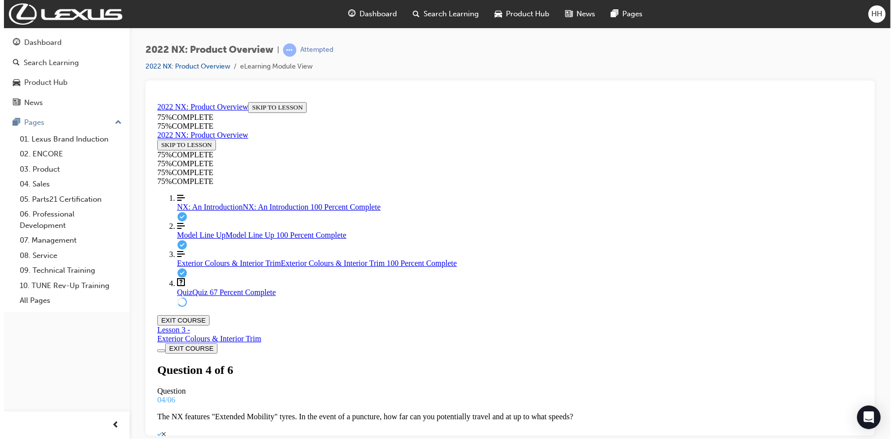
scroll to position [1, 0]
